Goal: Information Seeking & Learning: Check status

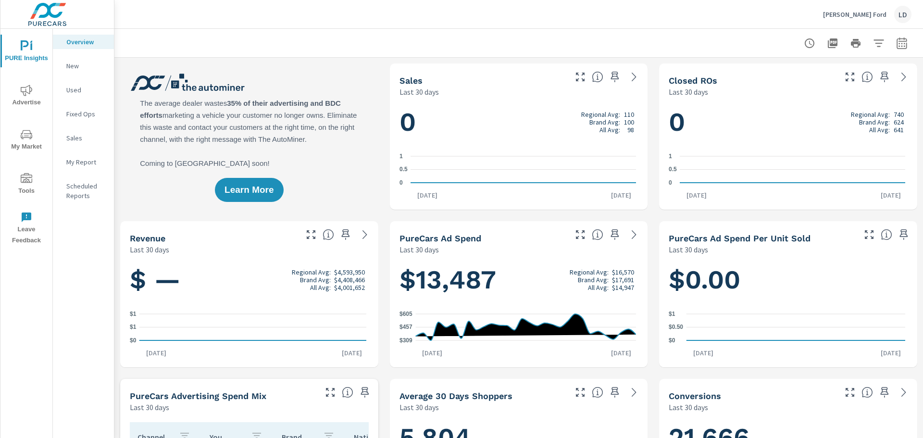
click at [21, 100] on span "Advertise" at bounding box center [26, 97] width 46 height 24
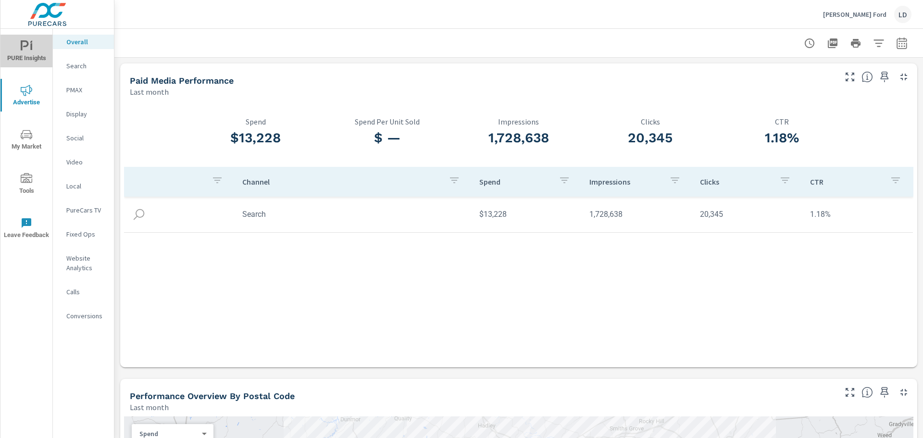
click at [30, 63] on span "PURE Insights" at bounding box center [26, 52] width 46 height 24
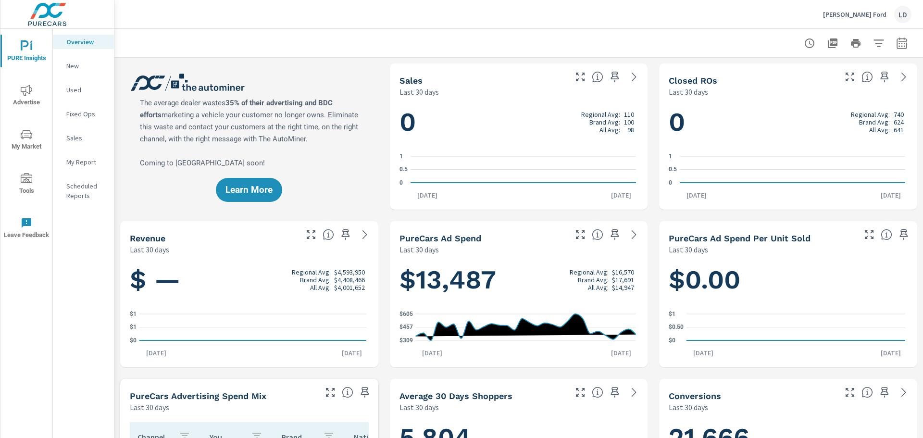
click at [21, 129] on icon "nav menu" at bounding box center [27, 135] width 12 height 12
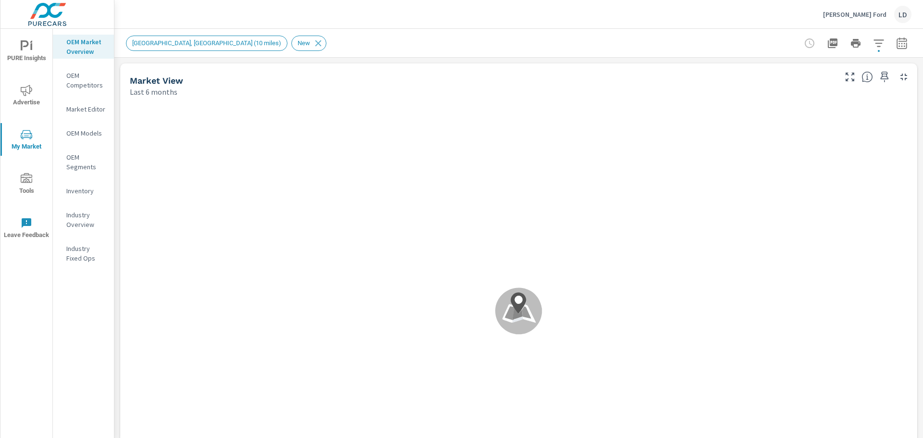
click at [20, 64] on button "PURE Insights" at bounding box center [26, 51] width 52 height 33
